Goal: Task Accomplishment & Management: Complete application form

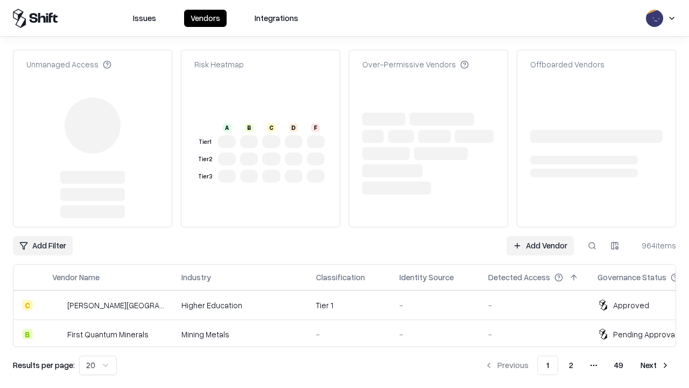
click at [540, 236] on link "Add Vendor" at bounding box center [540, 245] width 67 height 19
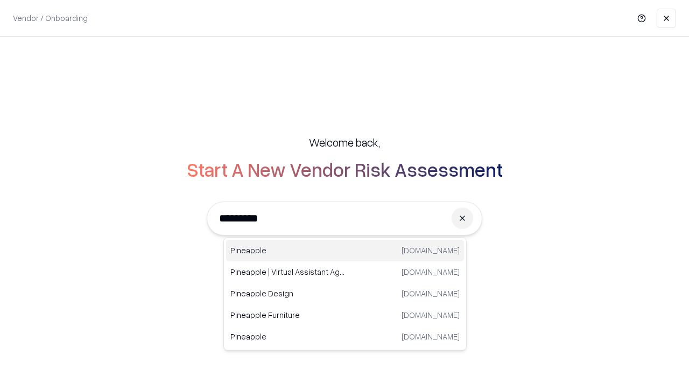
click at [345, 250] on div "Pineapple pineappleenergy.com" at bounding box center [345, 251] width 238 height 22
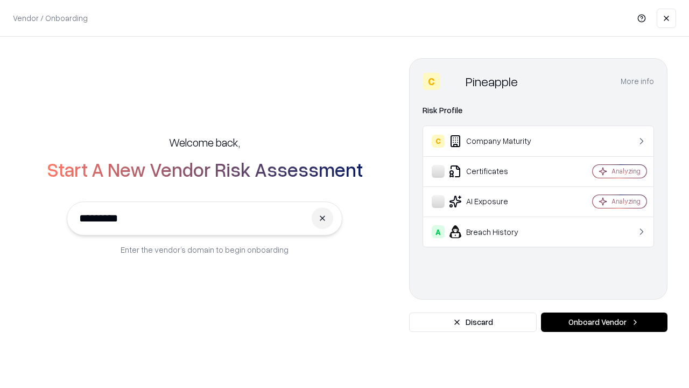
type input "*********"
click at [604, 322] on button "Onboard Vendor" at bounding box center [604, 321] width 127 height 19
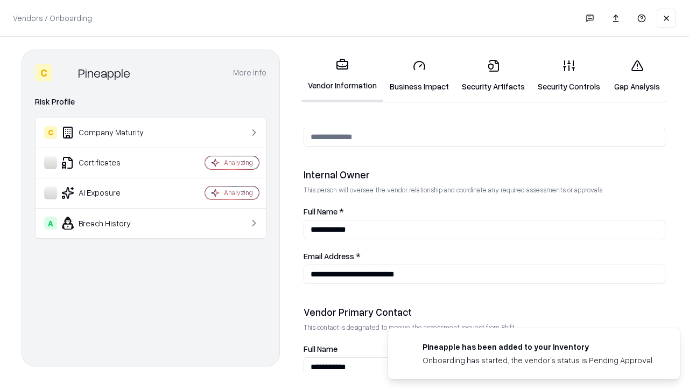
scroll to position [558, 0]
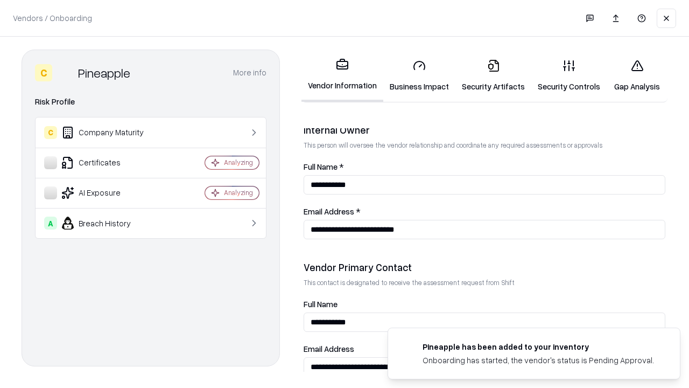
click at [419, 75] on link "Business Impact" at bounding box center [419, 76] width 72 height 50
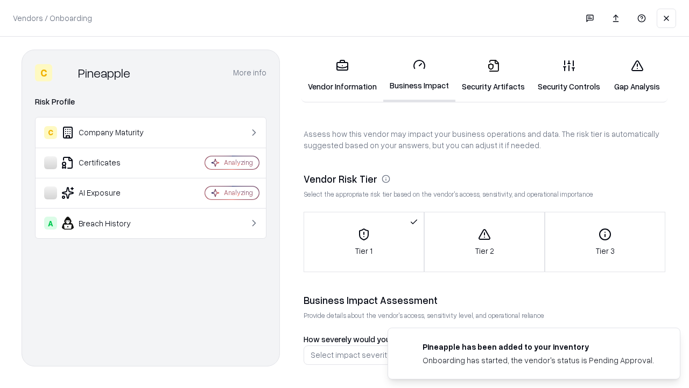
click at [493, 75] on link "Security Artifacts" at bounding box center [493, 76] width 76 height 50
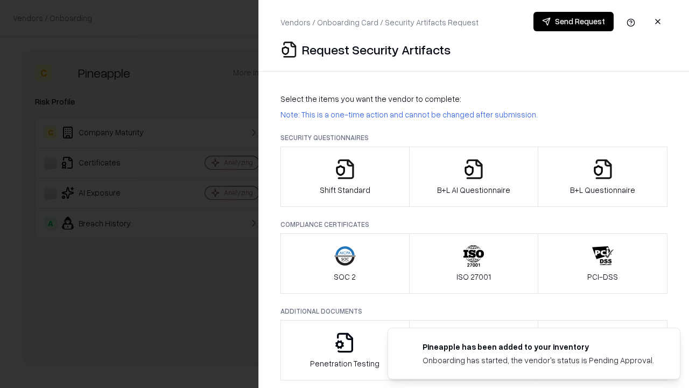
click at [345, 177] on icon "button" at bounding box center [345, 169] width 22 height 22
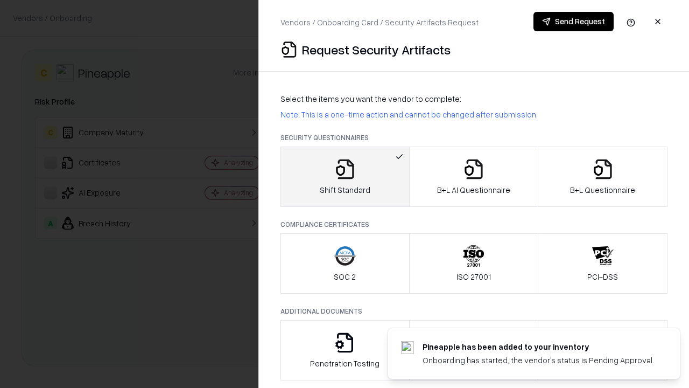
click at [573, 22] on button "Send Request" at bounding box center [573, 21] width 80 height 19
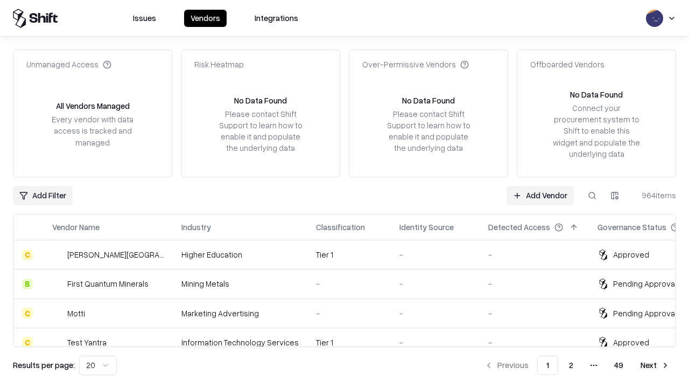
click at [592, 195] on button at bounding box center [591, 195] width 19 height 19
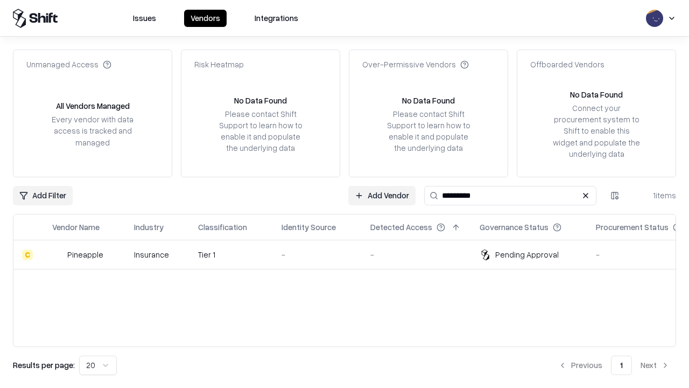
type input "*********"
click at [351, 254] on div "-" at bounding box center [318, 254] width 72 height 11
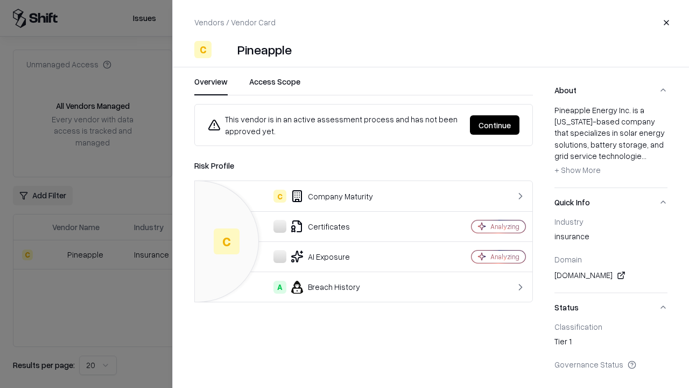
click at [495, 125] on button "Continue" at bounding box center [495, 124] width 50 height 19
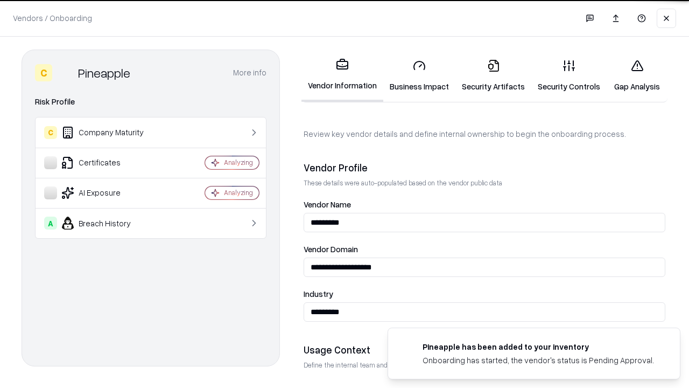
click at [493, 75] on link "Security Artifacts" at bounding box center [493, 76] width 76 height 50
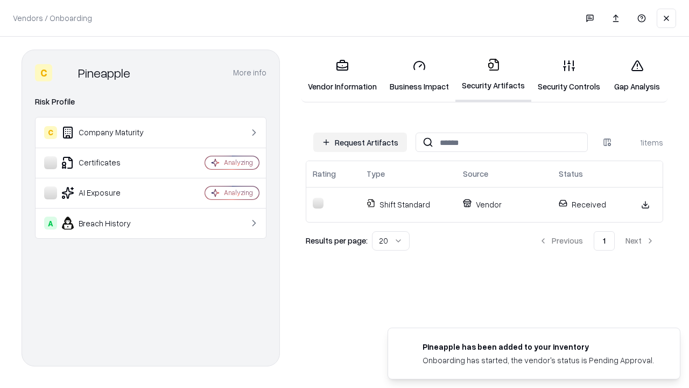
click at [569, 75] on link "Security Controls" at bounding box center [568, 76] width 75 height 50
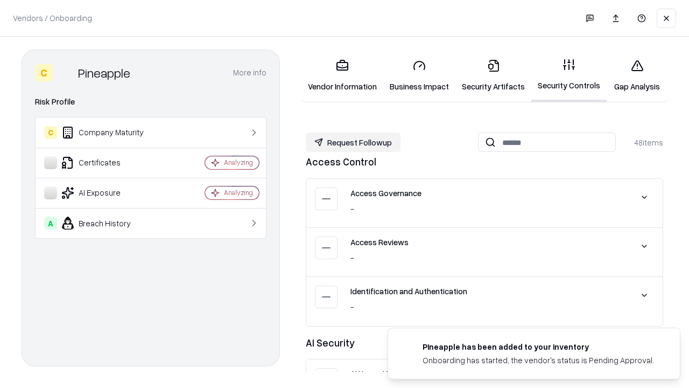
click at [353, 142] on button "Request Followup" at bounding box center [353, 141] width 95 height 19
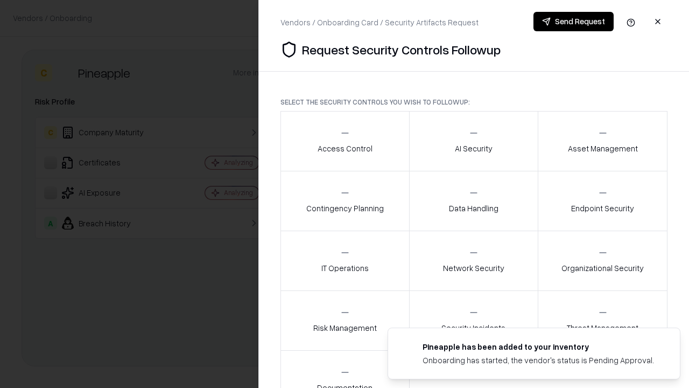
click at [345, 141] on div "Access Control" at bounding box center [345, 141] width 55 height 26
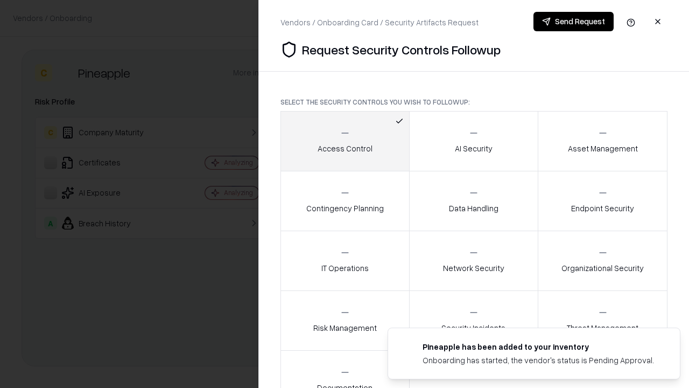
click at [573, 22] on button "Send Request" at bounding box center [573, 21] width 80 height 19
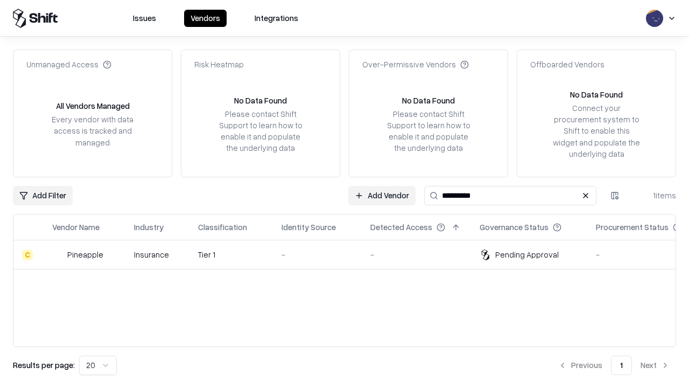
type input "*********"
click at [351, 254] on div "-" at bounding box center [318, 254] width 72 height 11
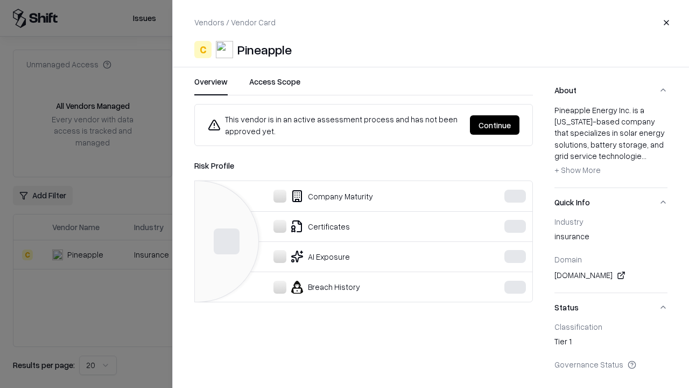
click at [519, 125] on button "Continue" at bounding box center [495, 124] width 50 height 19
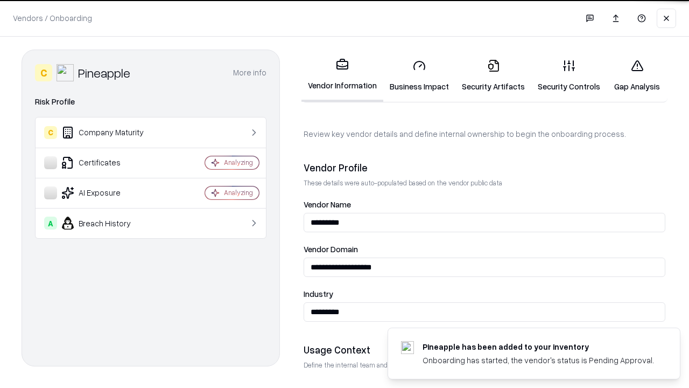
click at [637, 75] on link "Gap Analysis" at bounding box center [637, 76] width 61 height 50
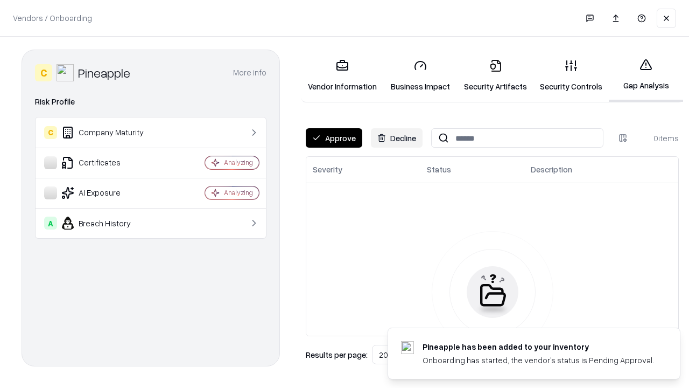
click at [334, 138] on button "Approve" at bounding box center [334, 137] width 57 height 19
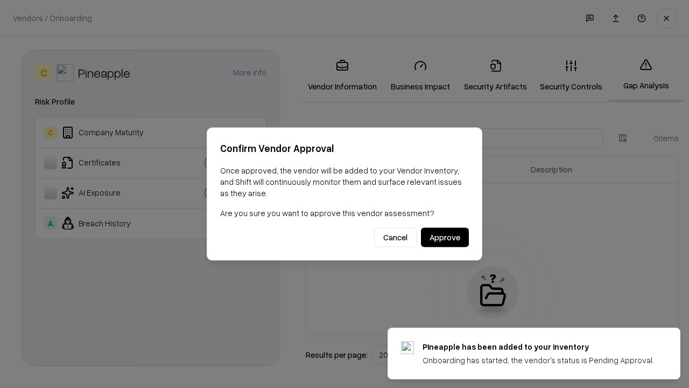
click at [445, 237] on button "Approve" at bounding box center [445, 237] width 48 height 19
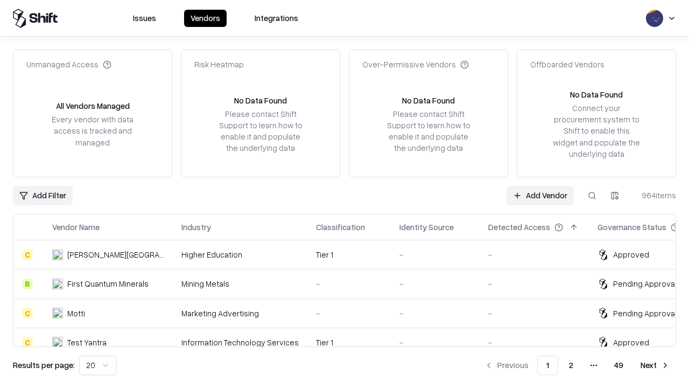
type input "*********"
click at [540, 195] on link "Add Vendor" at bounding box center [540, 195] width 67 height 19
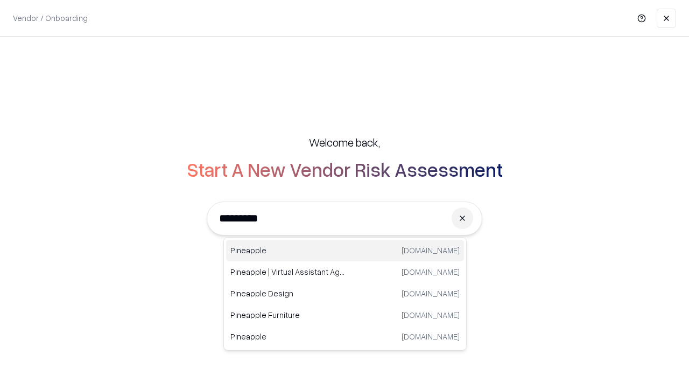
click at [345, 250] on div "Pineapple pineappleenergy.com" at bounding box center [345, 251] width 238 height 22
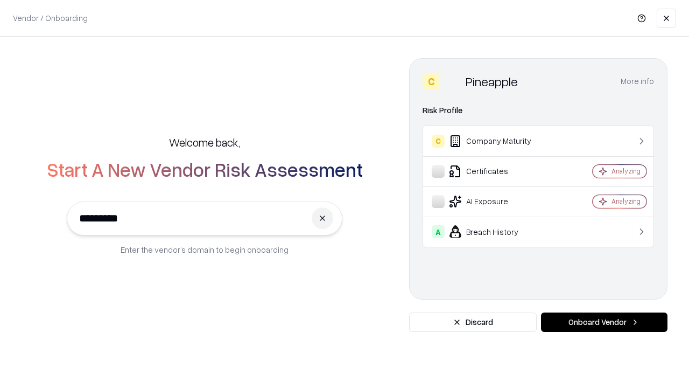
type input "*********"
click at [604, 322] on button "Onboard Vendor" at bounding box center [604, 321] width 127 height 19
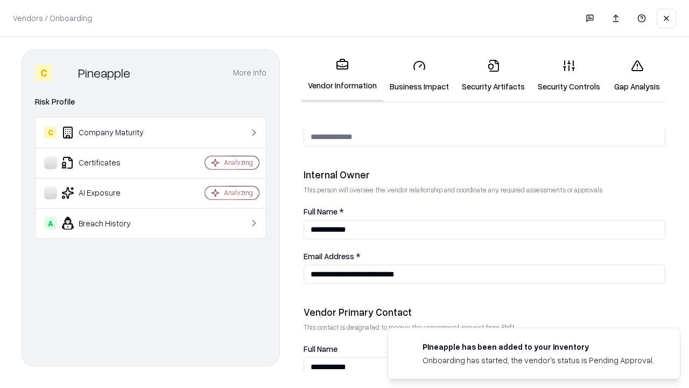
scroll to position [558, 0]
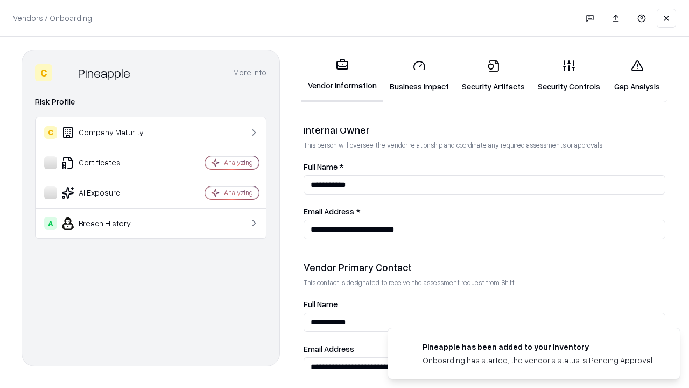
click at [637, 75] on link "Gap Analysis" at bounding box center [637, 76] width 61 height 50
